Goal: Task Accomplishment & Management: Complete application form

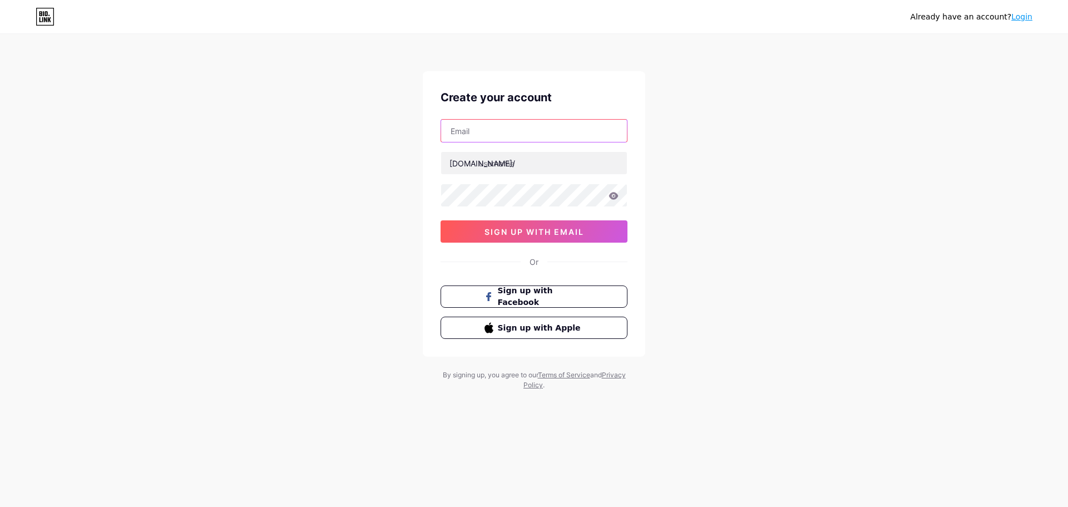
click at [525, 120] on input "text" at bounding box center [534, 131] width 186 height 22
drag, startPoint x: 787, startPoint y: 142, endPoint x: 697, endPoint y: 141, distance: 89.5
click at [787, 142] on div "Already have an account? Login Create your account [DOMAIN_NAME]/ 0cAFcWeA5-Cof…" at bounding box center [534, 212] width 1068 height 425
click at [502, 132] on input "text" at bounding box center [534, 131] width 186 height 22
type input "[EMAIL_ADDRESS][DOMAIN_NAME]"
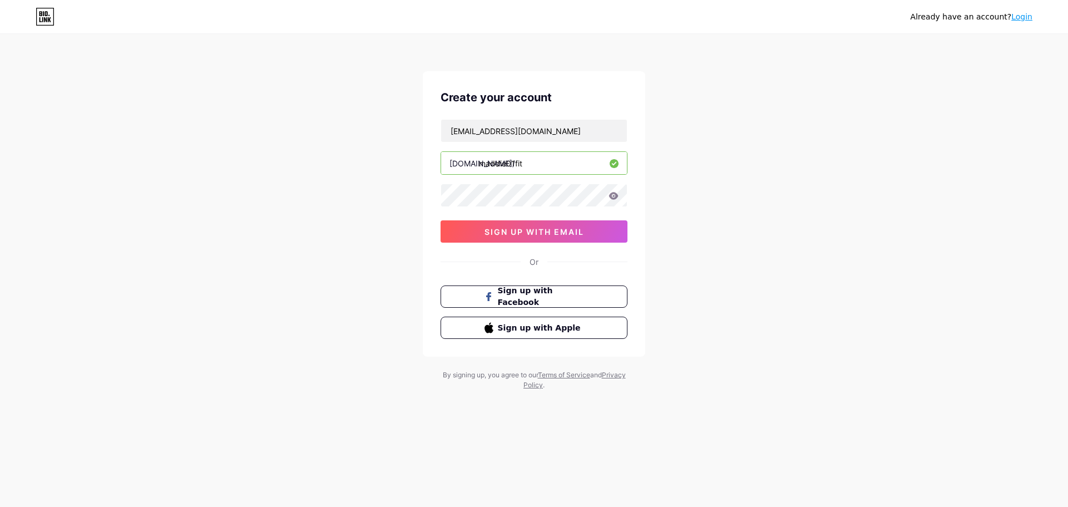
type input "maddie01fit"
click at [618, 197] on icon at bounding box center [613, 196] width 10 height 8
click at [544, 231] on span "sign up with email" at bounding box center [534, 231] width 100 height 9
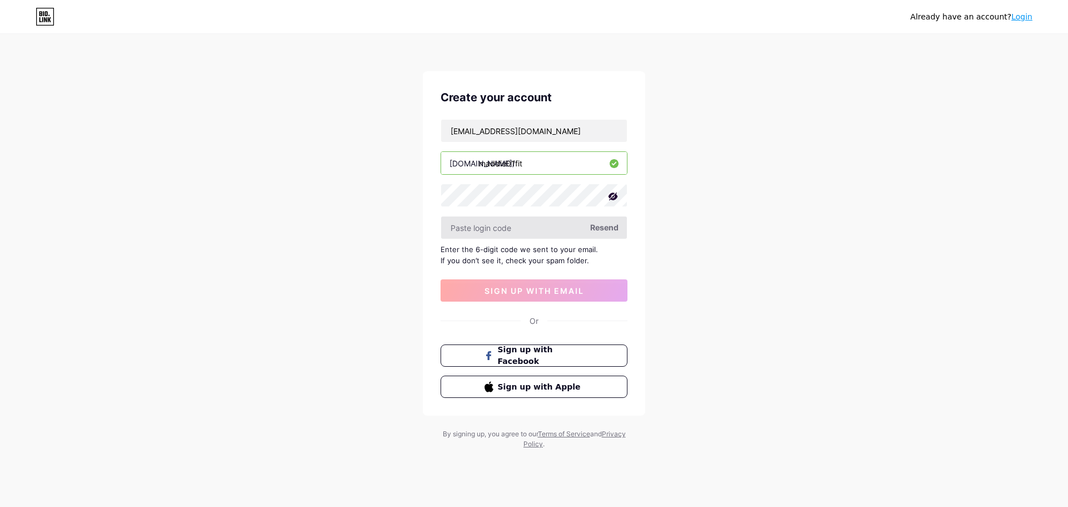
click at [500, 230] on input "text" at bounding box center [534, 227] width 186 height 22
paste input "751173"
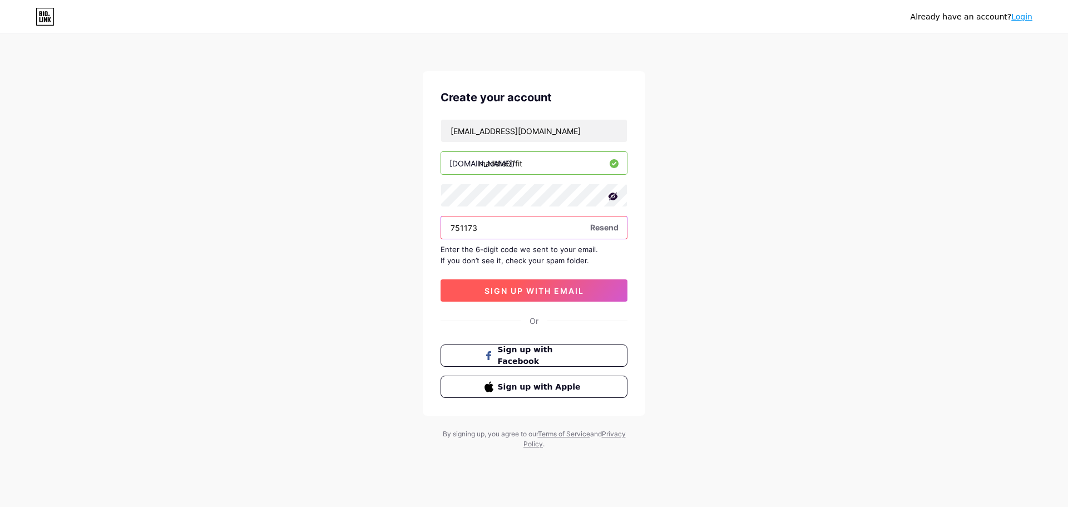
type input "751173"
click at [545, 290] on span "sign up with email" at bounding box center [534, 290] width 100 height 9
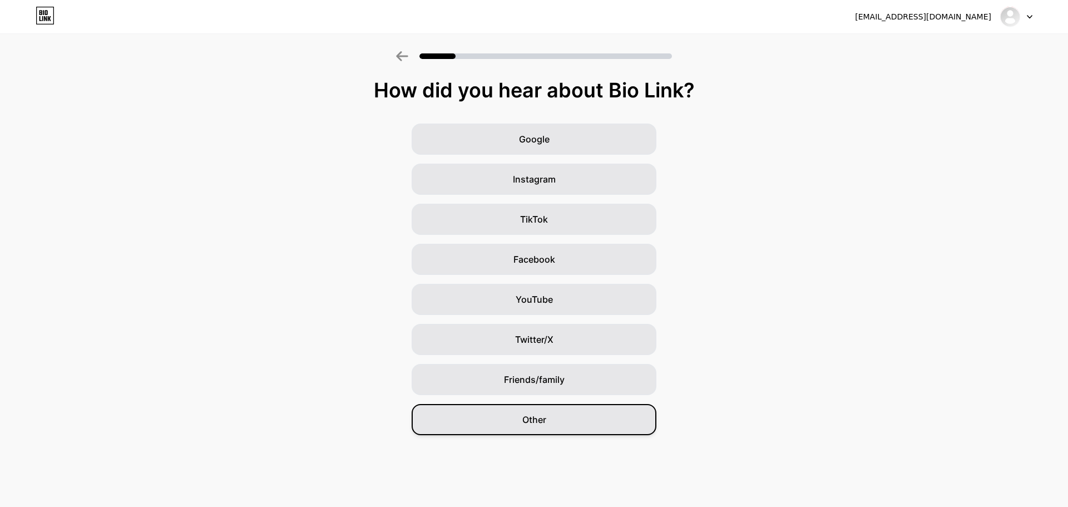
click at [515, 423] on div "Other" at bounding box center [533, 419] width 245 height 31
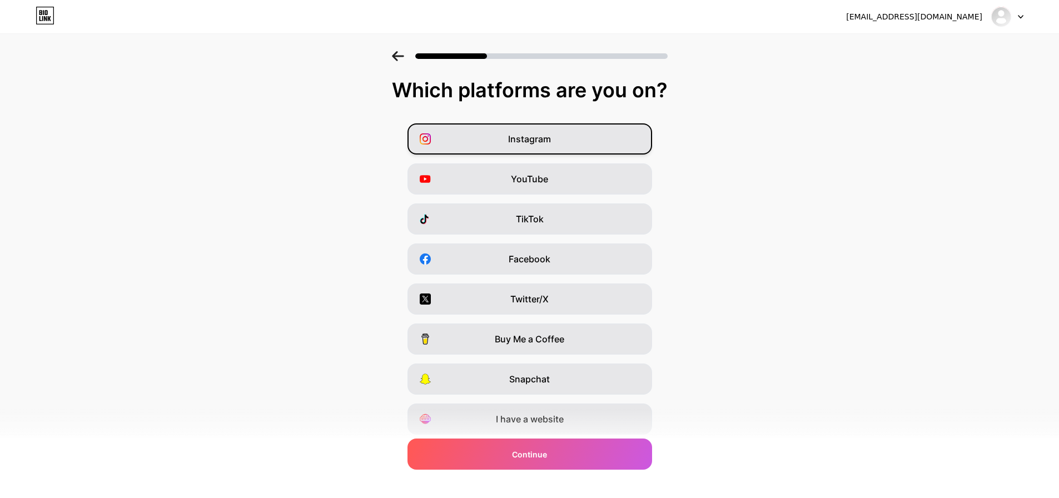
click at [530, 137] on span "Instagram" at bounding box center [529, 138] width 43 height 13
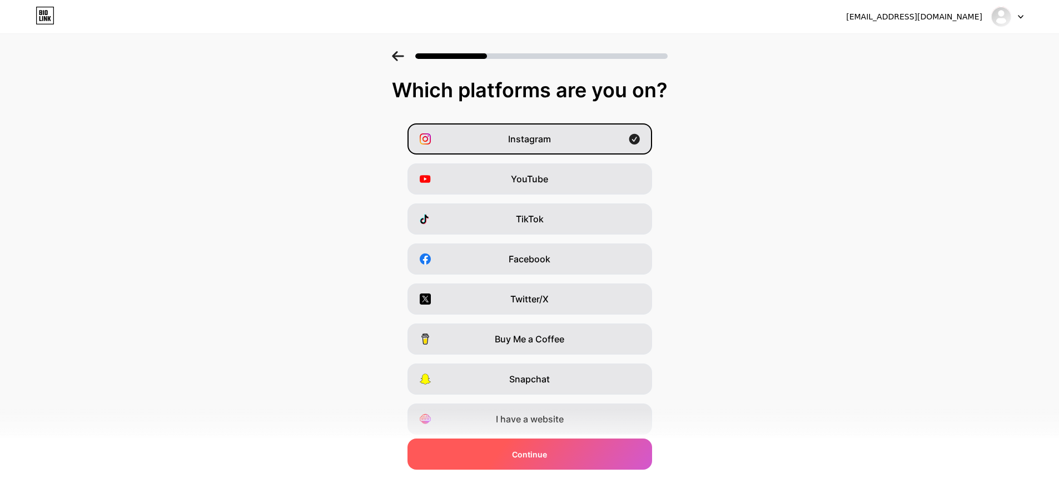
click at [534, 456] on span "Continue" at bounding box center [529, 455] width 35 height 12
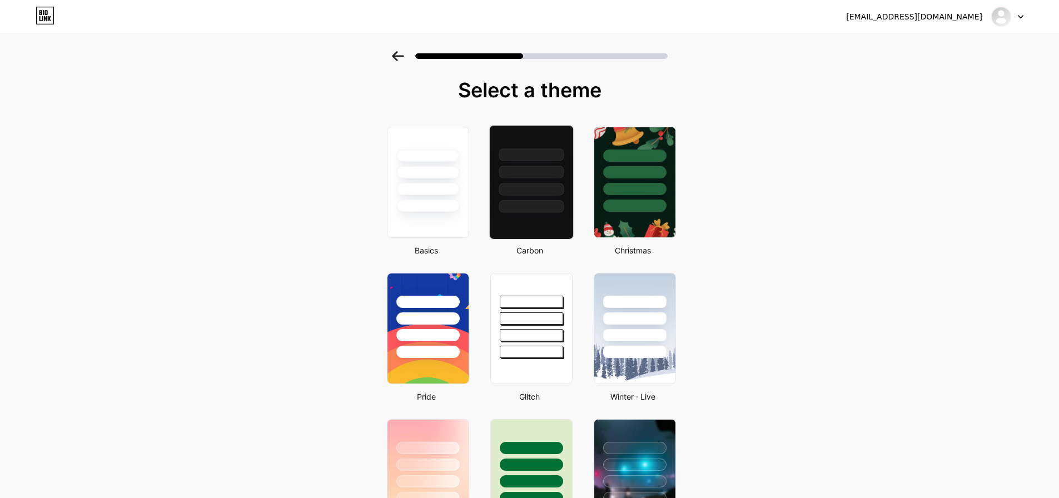
click at [528, 167] on div at bounding box center [531, 172] width 65 height 13
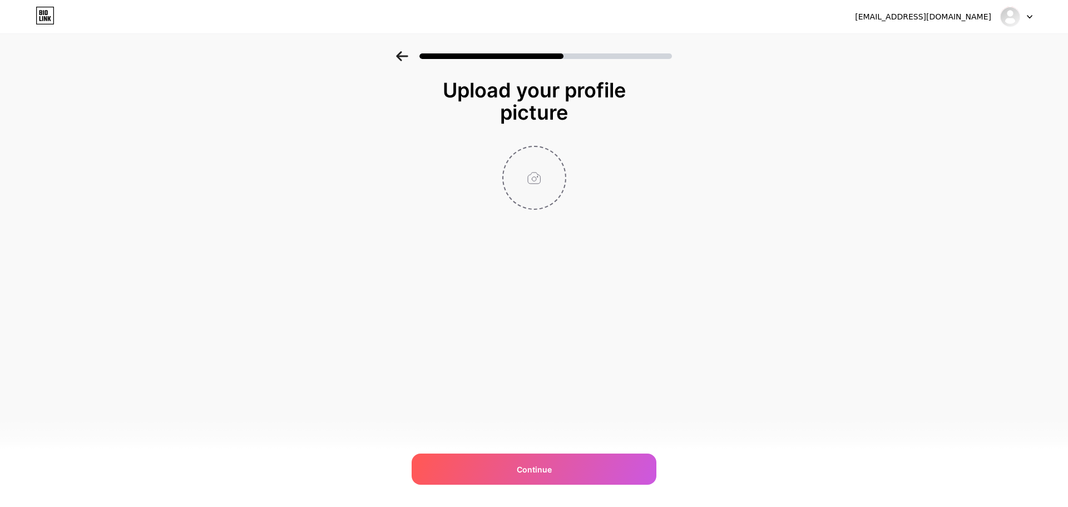
click at [544, 182] on input "file" at bounding box center [534, 178] width 62 height 62
type input "C:\fakepath\2025-08-16_20-48-37_9740.png"
click at [560, 159] on circle at bounding box center [559, 154] width 12 height 12
click at [529, 175] on input "file" at bounding box center [534, 178] width 62 height 62
type input "C:\fakepath\2025-08-16_20-48-37_9740 - Copy.png"
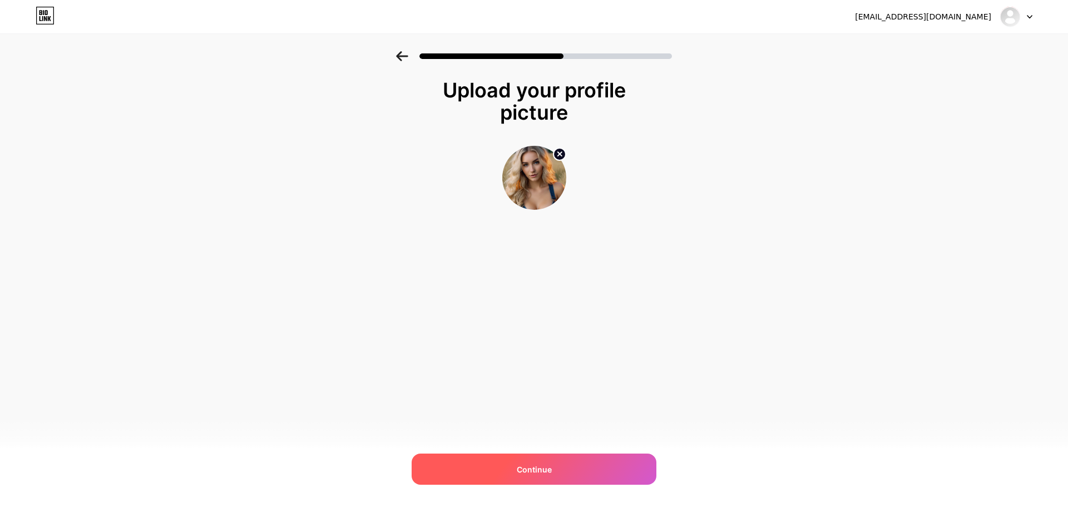
click at [528, 467] on span "Continue" at bounding box center [534, 469] width 35 height 12
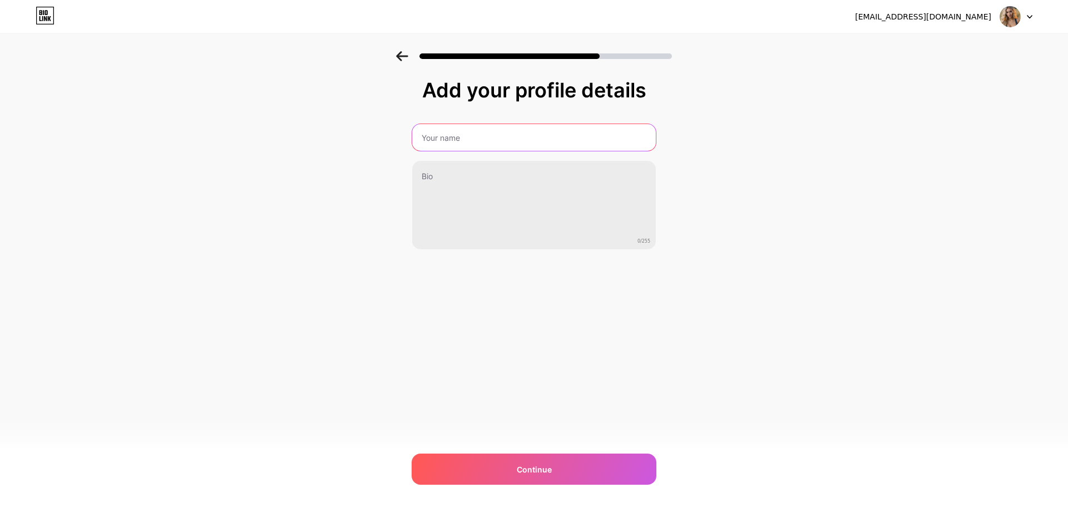
click at [497, 141] on input "text" at bounding box center [534, 137] width 244 height 27
type input "[PERSON_NAME]"
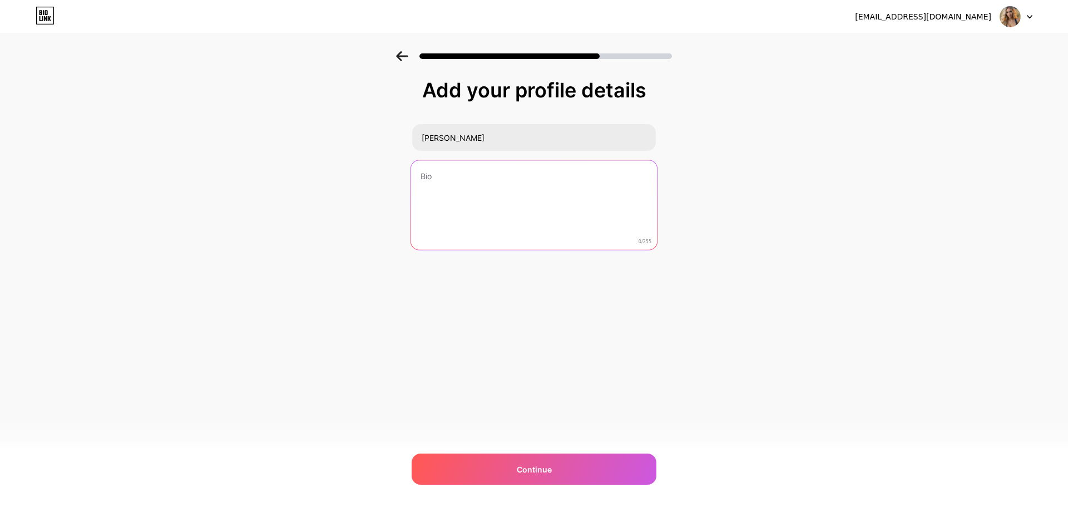
click at [497, 177] on textarea at bounding box center [534, 205] width 246 height 91
click at [453, 191] on textarea at bounding box center [534, 206] width 244 height 90
paste textarea "Blonde + blue eyed 💙 Sharing my favorite looks, my best angles, and a little mo…"
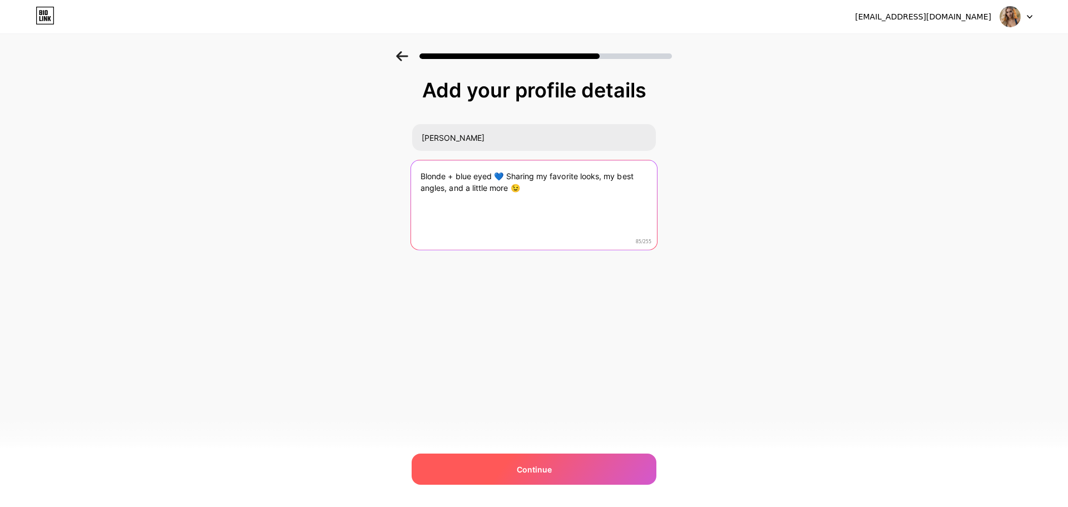
type textarea "Blonde + blue eyed 💙 Sharing my favorite looks, my best angles, and a little mo…"
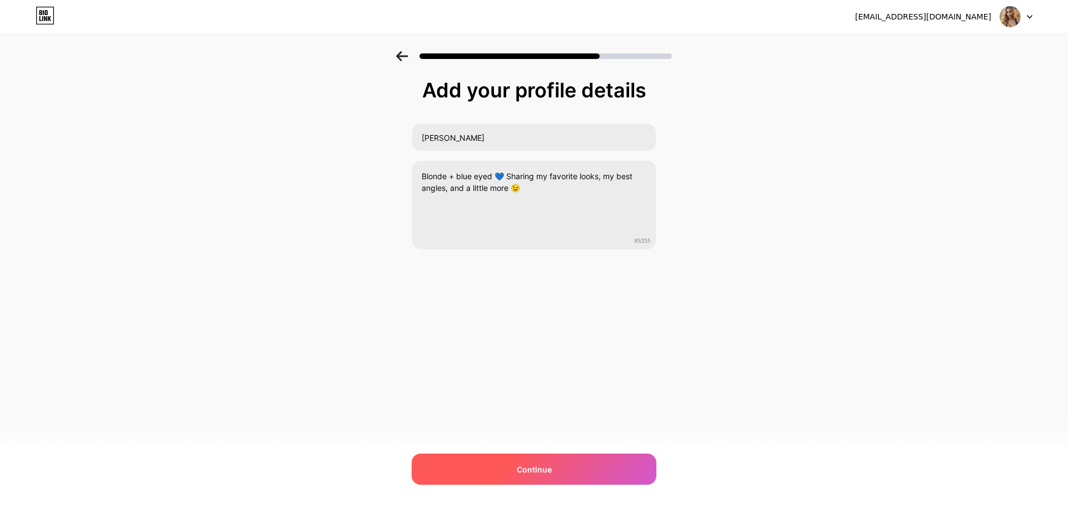
click at [589, 469] on div "Continue" at bounding box center [533, 468] width 245 height 31
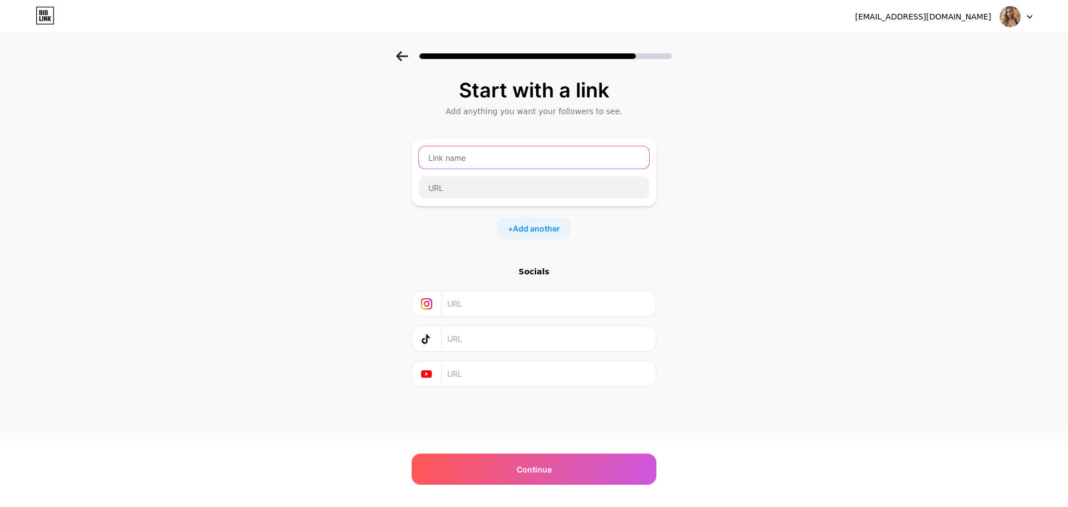
click at [477, 163] on input "text" at bounding box center [534, 157] width 230 height 22
type input "Fanvue"
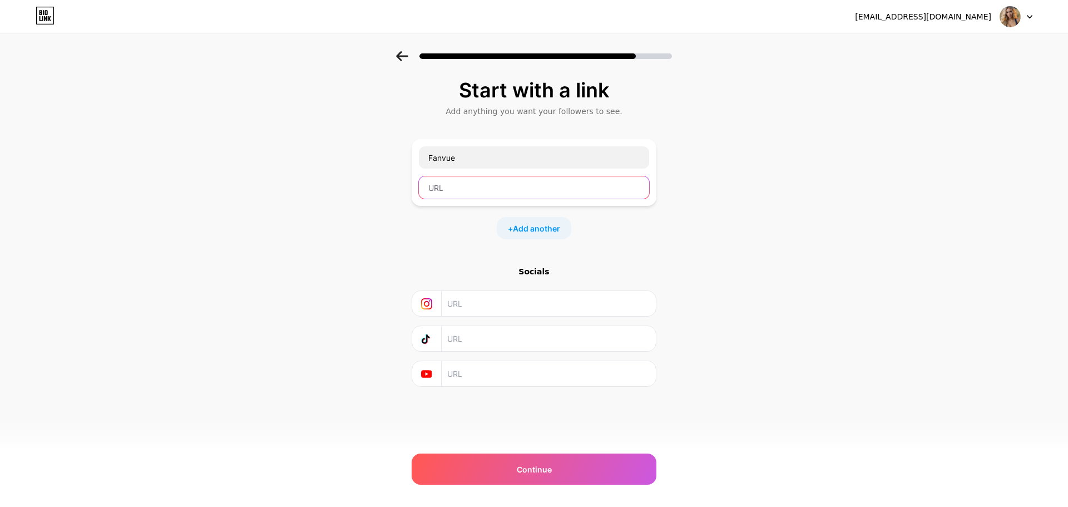
click at [446, 185] on input "text" at bounding box center [534, 187] width 230 height 22
click at [458, 188] on input "text" at bounding box center [534, 187] width 230 height 22
paste input "[URL][DOMAIN_NAME][DOMAIN_NAME]"
type input "[URL][DOMAIN_NAME][DOMAIN_NAME]"
click at [758, 224] on div "Start with a link Add anything you want your followers to see. Fanvue [URL][DOM…" at bounding box center [534, 246] width 1068 height 391
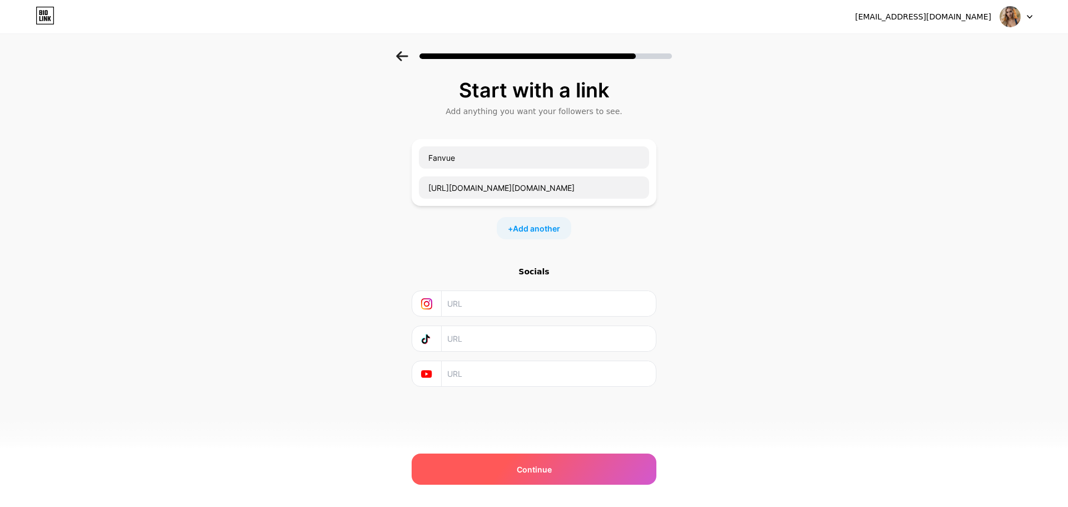
click at [553, 471] on div "Continue" at bounding box center [533, 468] width 245 height 31
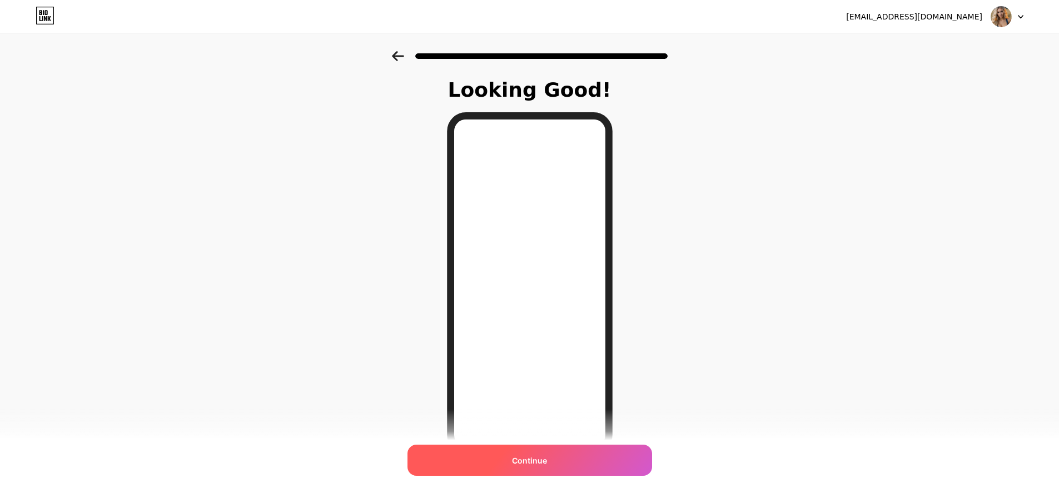
click at [536, 463] on span "Continue" at bounding box center [529, 461] width 35 height 12
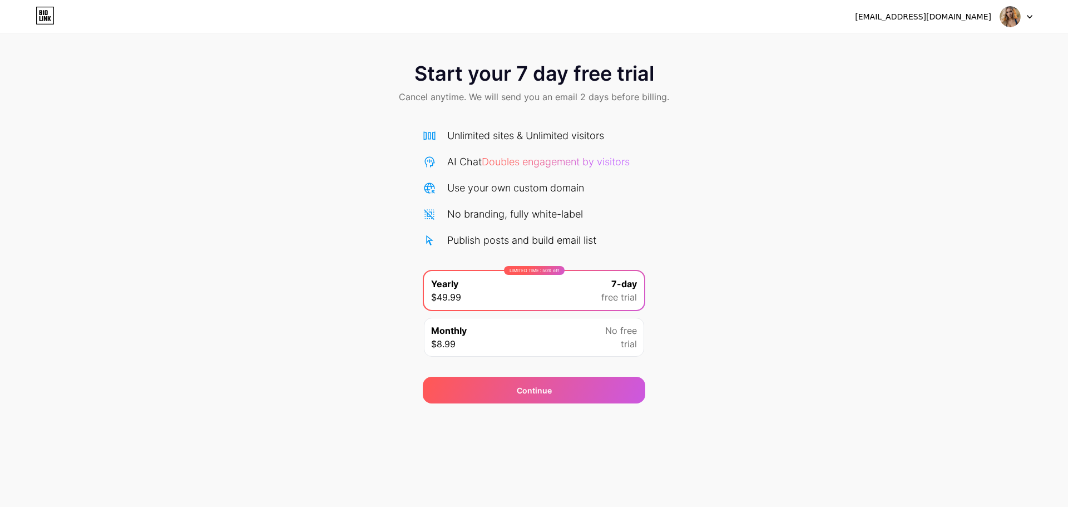
click at [1039, 8] on div "[EMAIL_ADDRESS][DOMAIN_NAME] Logout" at bounding box center [534, 17] width 1068 height 20
click at [1028, 15] on icon at bounding box center [1029, 17] width 6 height 4
click at [942, 45] on li "Logout" at bounding box center [963, 46] width 138 height 30
